Goal: Submit feedback/report problem: Submit feedback/report problem

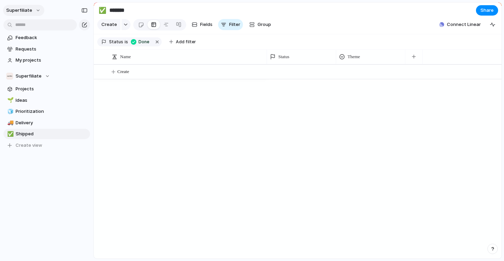
click at [33, 9] on button "Superfiliate" at bounding box center [23, 10] width 41 height 11
click at [33, 27] on span "Settings" at bounding box center [25, 26] width 19 height 7
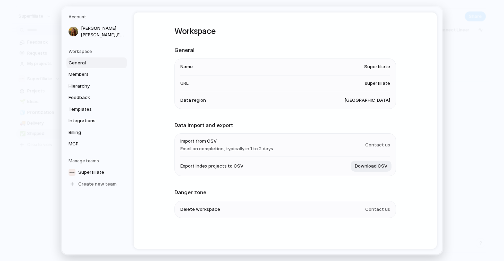
click at [209, 212] on span "Delete workspace" at bounding box center [200, 209] width 40 height 7
click at [383, 204] on li "Delete workspace Contact us" at bounding box center [285, 209] width 210 height 17
click at [383, 212] on span "Contact us" at bounding box center [377, 209] width 25 height 7
click at [89, 169] on span "Superfiliate" at bounding box center [91, 172] width 26 height 7
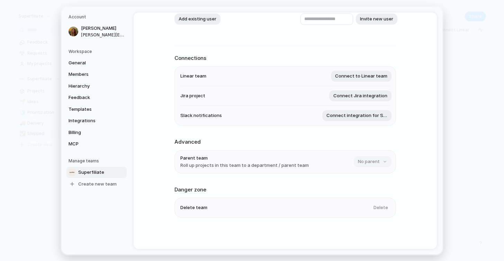
scroll to position [63, 0]
click at [377, 207] on div "Delete" at bounding box center [379, 207] width 21 height 11
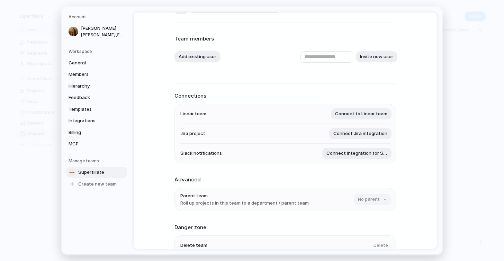
scroll to position [0, 0]
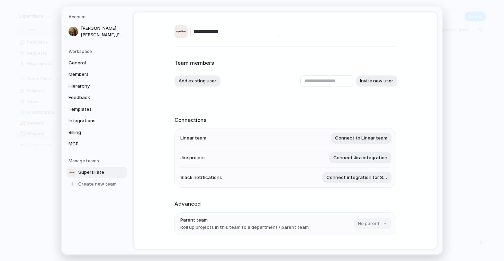
drag, startPoint x: 65, startPoint y: 22, endPoint x: 56, endPoint y: 20, distance: 8.9
click at [64, 22] on nav "Account [PERSON_NAME] [PERSON_NAME][EMAIL_ADDRESS][DOMAIN_NAME] Workspace Gener…" at bounding box center [98, 131] width 72 height 248
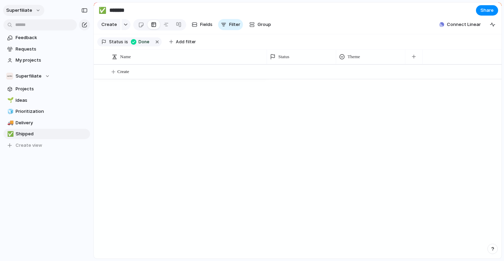
click at [30, 15] on button "Superfiliate" at bounding box center [23, 10] width 41 height 11
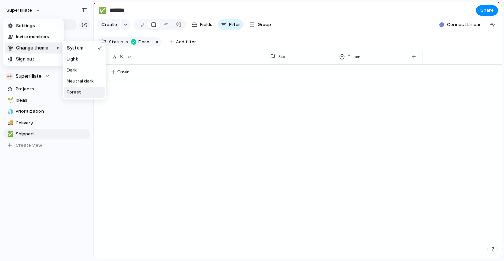
click at [76, 93] on span "Forest" at bounding box center [74, 92] width 14 height 7
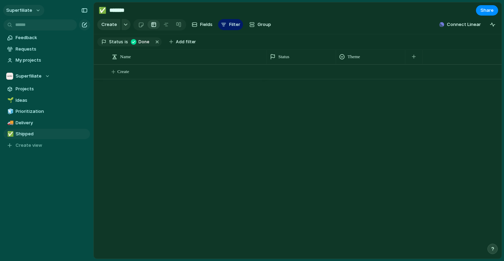
click at [27, 7] on span "Superfiliate" at bounding box center [19, 10] width 26 height 7
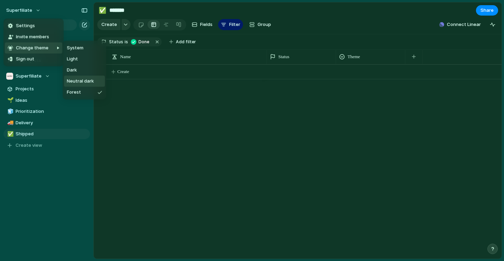
click at [80, 83] on span "Neutral dark" at bounding box center [80, 81] width 27 height 7
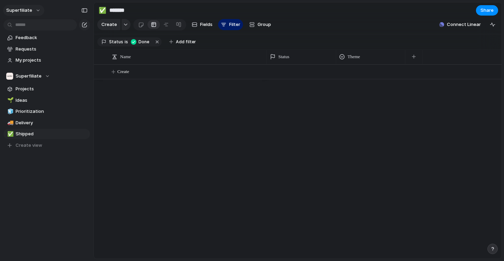
click at [24, 12] on span "Superfiliate" at bounding box center [19, 10] width 26 height 7
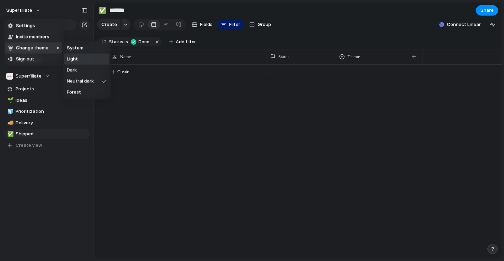
click at [80, 62] on li "Light" at bounding box center [86, 59] width 45 height 11
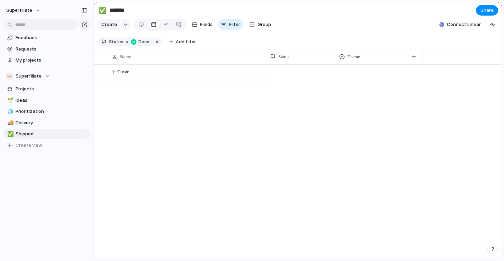
click at [490, 248] on div "button" at bounding box center [492, 249] width 5 height 5
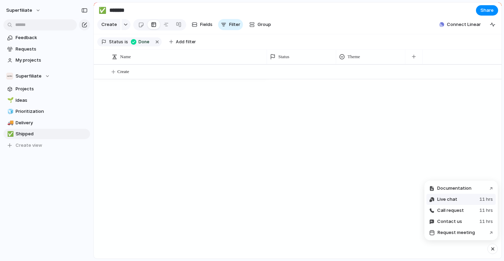
click at [452, 200] on span "Live chat" at bounding box center [447, 199] width 20 height 7
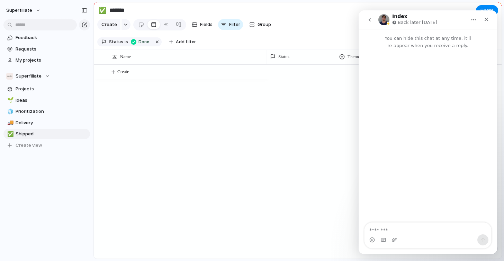
click at [407, 227] on textarea "Message…" at bounding box center [428, 229] width 127 height 12
type textarea "**********"
click at [435, 227] on textarea "**********" at bounding box center [428, 225] width 127 height 19
